Goal: Transaction & Acquisition: Purchase product/service

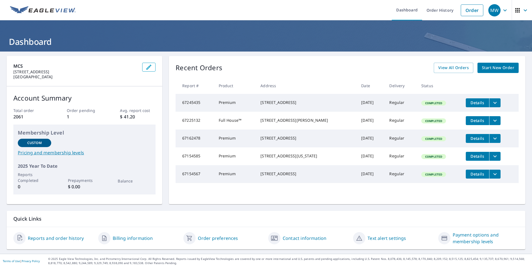
click at [498, 82] on th at bounding box center [489, 85] width 57 height 16
click at [485, 65] on span "Start New Order" at bounding box center [498, 67] width 32 height 7
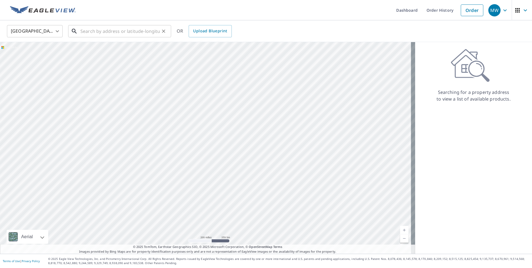
click at [116, 30] on input "text" at bounding box center [119, 31] width 79 height 16
paste input "[STREET_ADDRESS]"
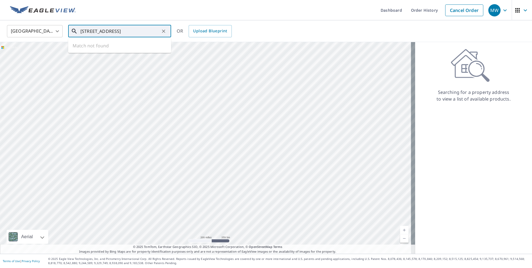
scroll to position [0, 5]
click at [105, 55] on p "Crewe, VA 23930" at bounding box center [122, 54] width 87 height 6
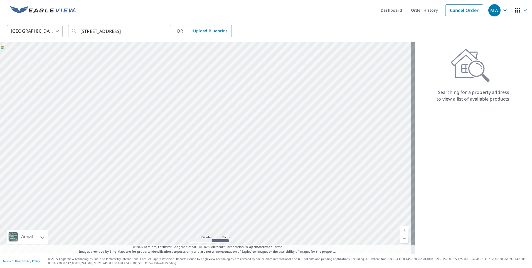
scroll to position [0, 0]
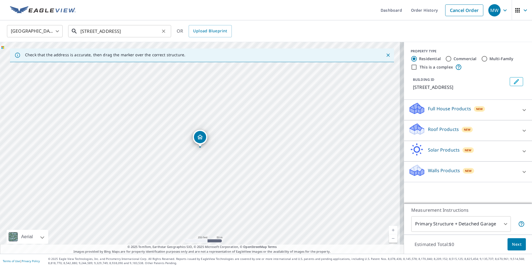
click at [93, 31] on input "[STREET_ADDRESS]" at bounding box center [119, 31] width 79 height 16
drag, startPoint x: 85, startPoint y: 33, endPoint x: 89, endPoint y: 34, distance: 4.6
click at [85, 33] on input "[STREET_ADDRESS]" at bounding box center [119, 31] width 79 height 16
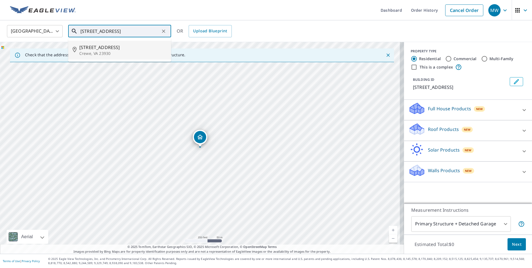
click at [103, 55] on p "Crewe, VA 23930" at bounding box center [122, 54] width 87 height 6
type input "[STREET_ADDRESS]"
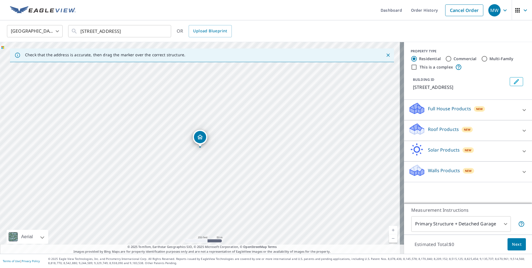
click at [522, 130] on icon at bounding box center [523, 130] width 3 height 2
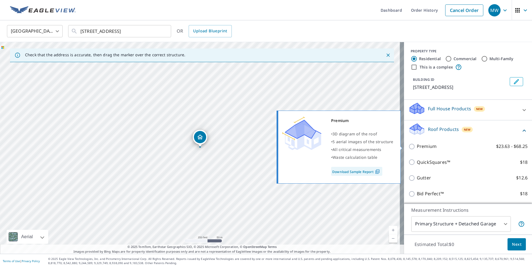
click at [408, 145] on input "Premium $23.63 - $68.25" at bounding box center [412, 146] width 8 height 7
checkbox input "true"
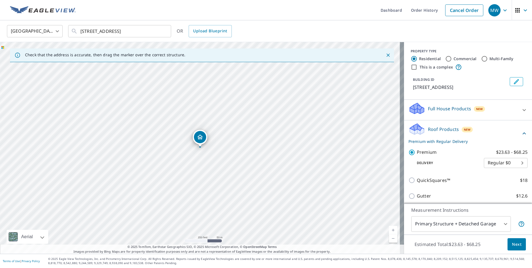
click at [513, 243] on span "Next" at bounding box center [516, 244] width 9 height 7
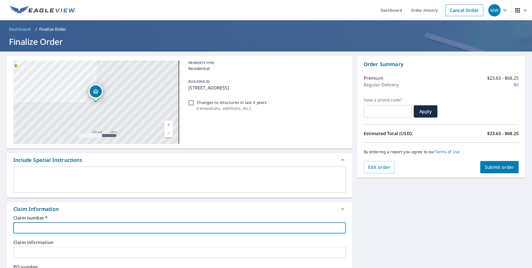
click at [52, 229] on input "text" at bounding box center [179, 227] width 332 height 11
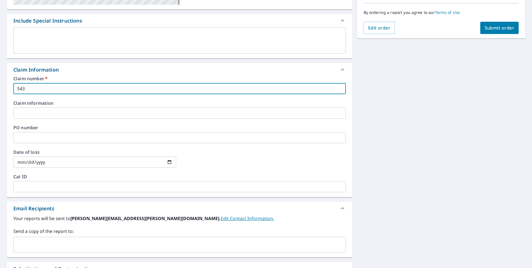
type input "543"
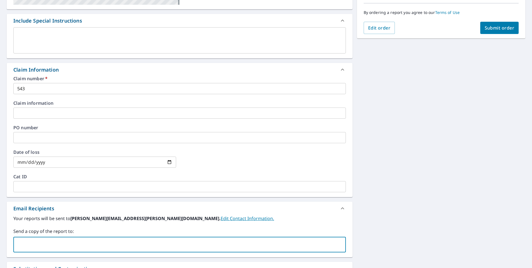
click at [34, 240] on input "text" at bounding box center [175, 244] width 319 height 11
paste input "[EMAIL_ADDRESS][DOMAIN_NAME]"
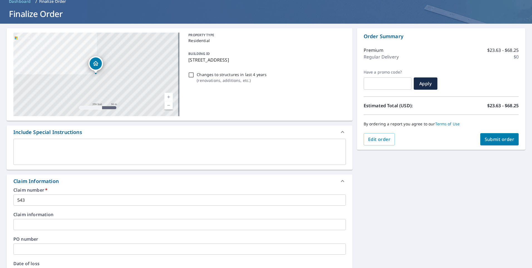
scroll to position [0, 0]
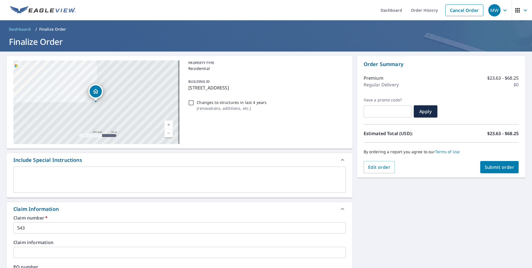
type input "[EMAIL_ADDRESS][DOMAIN_NAME]"
click at [504, 167] on span "Submit order" at bounding box center [500, 167] width 30 height 6
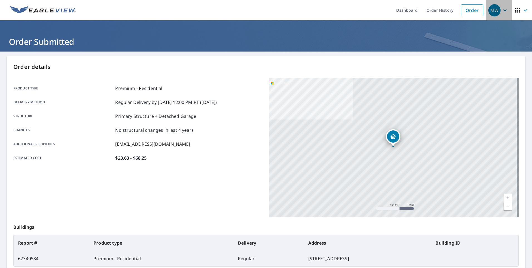
click at [501, 7] on icon "button" at bounding box center [504, 10] width 7 height 7
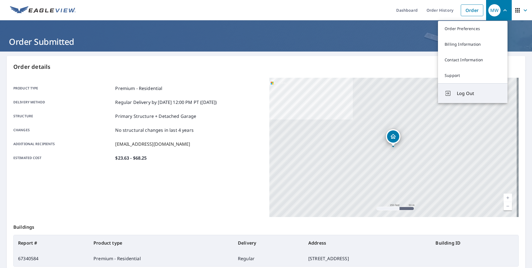
click at [456, 92] on button "Log Out" at bounding box center [473, 93] width 70 height 20
